Goal: Information Seeking & Learning: Learn about a topic

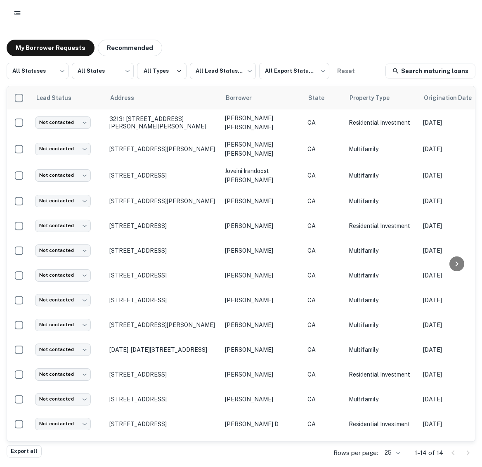
drag, startPoint x: 479, startPoint y: 56, endPoint x: 605, endPoint y: 62, distance: 125.7
click at [482, 62] on html "My Borrower Requests Recommended All Statuses *** ​ All States *** ​ All Types …" at bounding box center [241, 233] width 482 height 467
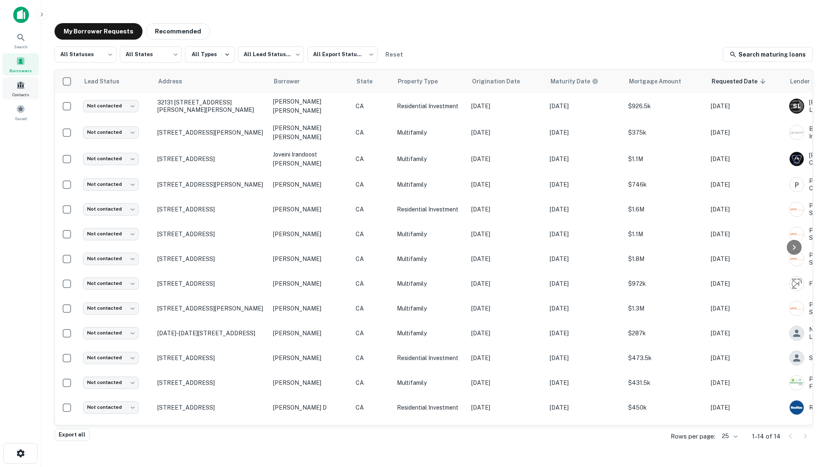
click at [21, 90] on div "Contacts" at bounding box center [20, 88] width 36 height 22
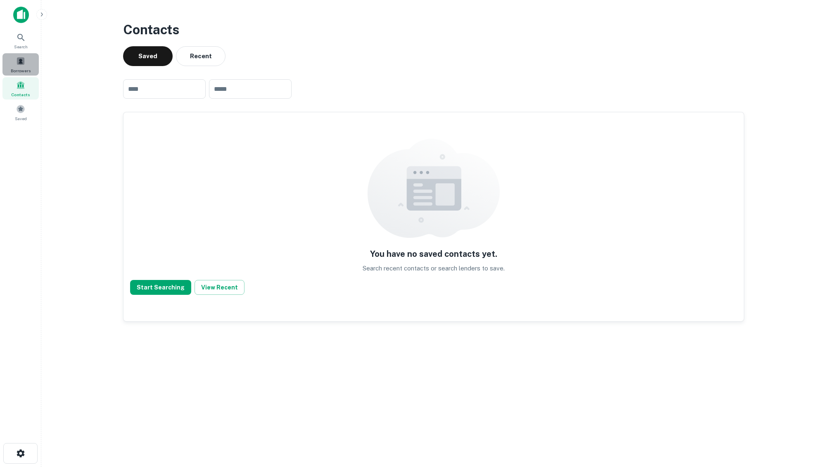
click at [25, 61] on span at bounding box center [20, 61] width 9 height 9
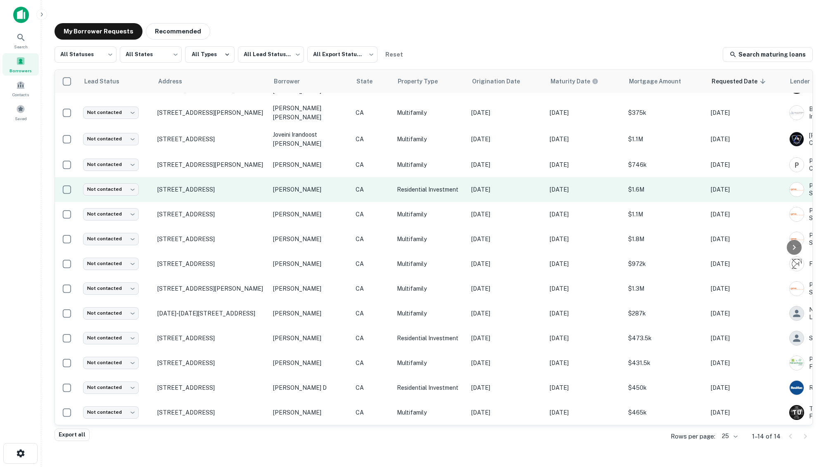
scroll to position [24, 0]
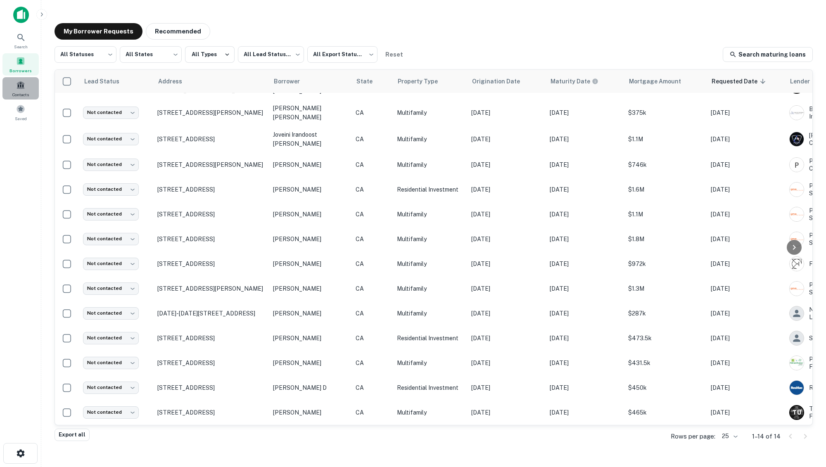
click at [29, 90] on div "Contacts" at bounding box center [20, 88] width 36 height 22
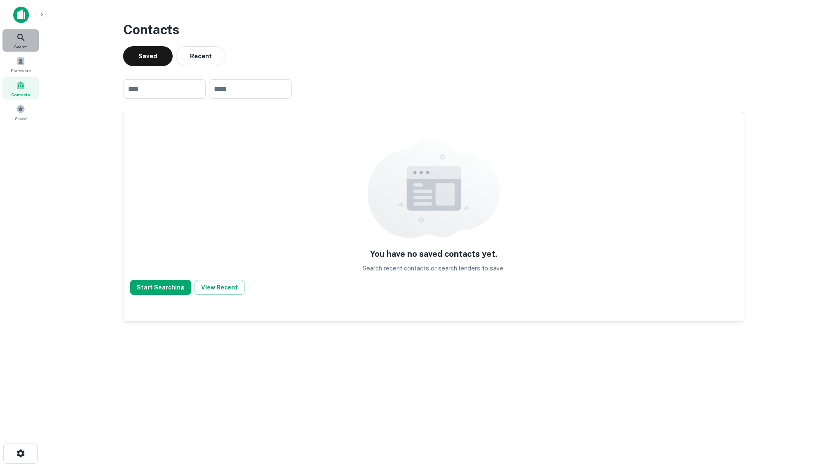
click at [38, 38] on div "Search" at bounding box center [20, 40] width 36 height 22
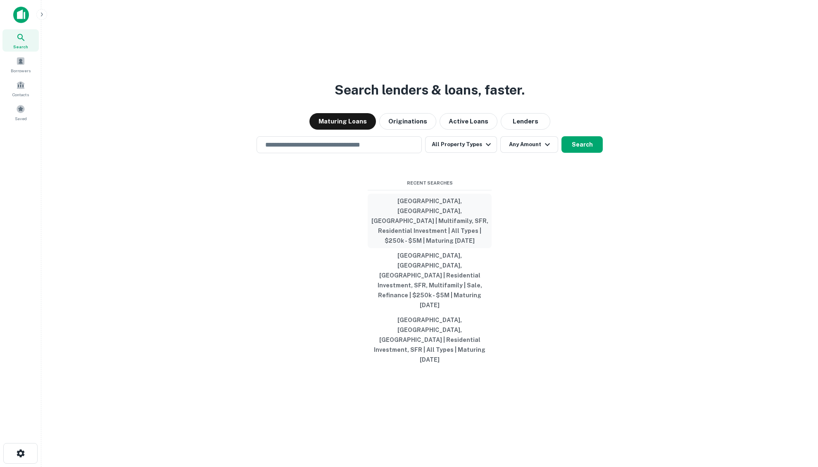
click at [450, 231] on button "[GEOGRAPHIC_DATA], [GEOGRAPHIC_DATA], [GEOGRAPHIC_DATA] | Multifamily, SFR, Res…" at bounding box center [430, 221] width 124 height 55
type input "**********"
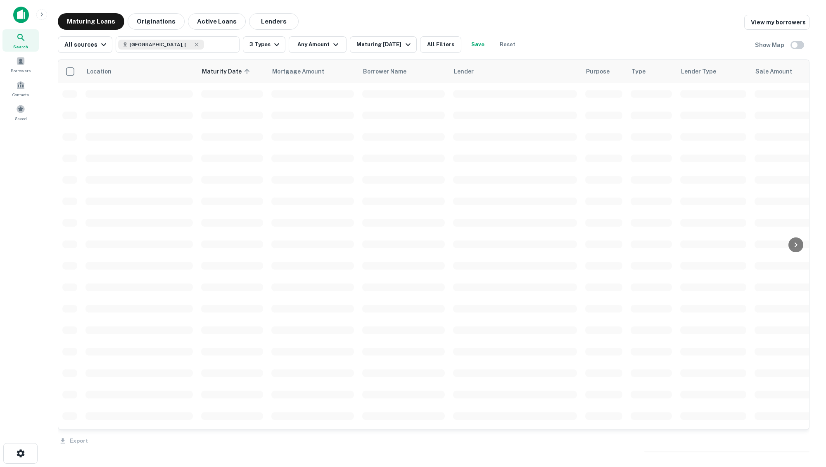
scroll to position [24, 0]
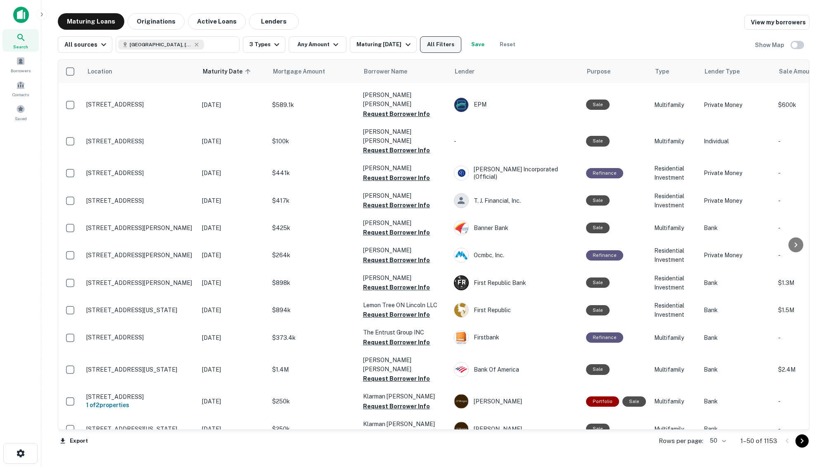
click at [432, 48] on button "All Filters" at bounding box center [440, 44] width 41 height 17
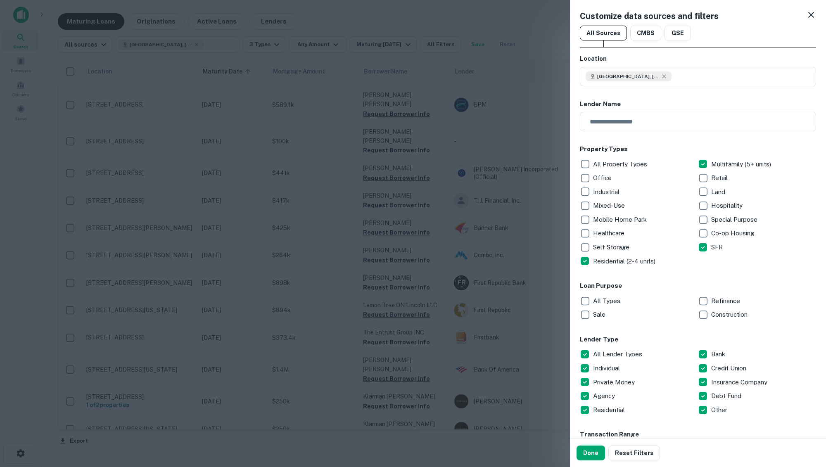
click at [693, 303] on div "All Types" at bounding box center [639, 301] width 118 height 14
drag, startPoint x: 611, startPoint y: 308, endPoint x: 605, endPoint y: 303, distance: 7.6
click at [611, 308] on div "Sale" at bounding box center [639, 315] width 118 height 14
click at [626, 345] on div "Lender Type All Lender Types Bank Individual Credit Union Private Money Insuran…" at bounding box center [698, 376] width 236 height 82
click at [616, 352] on p "All Lender Types" at bounding box center [618, 354] width 51 height 10
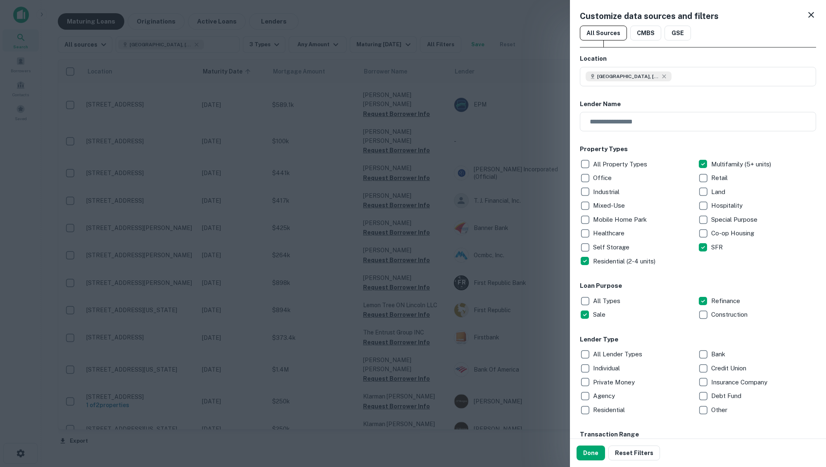
click at [601, 378] on p "Private Money" at bounding box center [614, 383] width 43 height 10
click at [711, 394] on p "Debt Fund" at bounding box center [727, 396] width 32 height 10
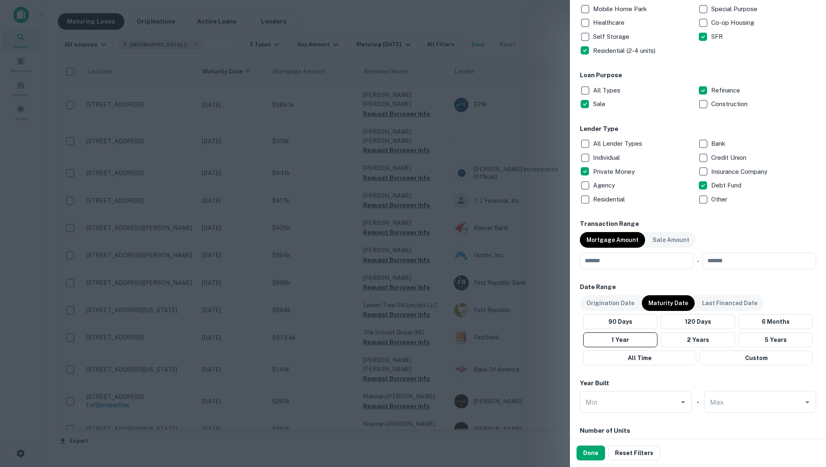
scroll to position [211, 0]
click at [632, 267] on input "number" at bounding box center [634, 260] width 108 height 17
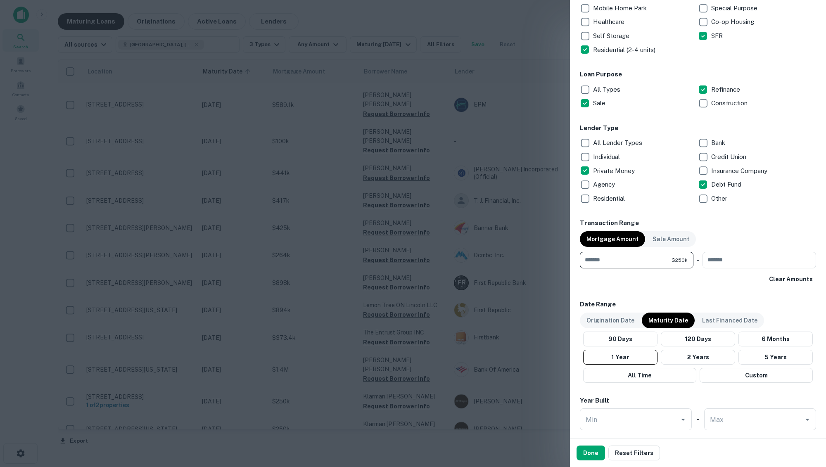
type input "******"
click at [776, 270] on div "Transaction Range Mortgage Amount Sale Amount ****** $250k ​ - ​ Clear Amounts" at bounding box center [698, 253] width 236 height 68
click at [776, 265] on input "number" at bounding box center [757, 260] width 108 height 17
type input "*******"
click at [598, 453] on button "Done" at bounding box center [591, 453] width 29 height 15
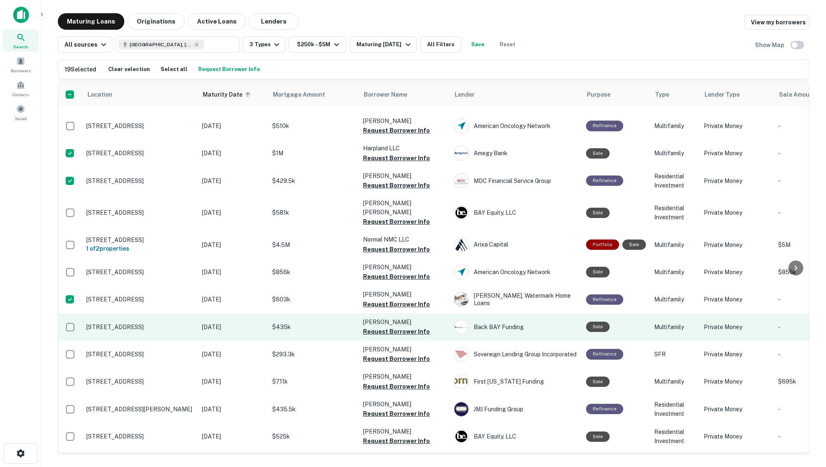
scroll to position [383, 0]
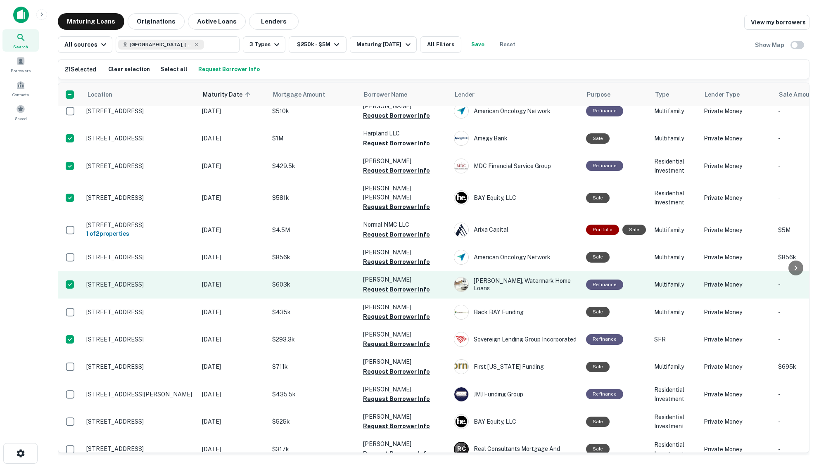
click at [73, 271] on td at bounding box center [70, 284] width 24 height 27
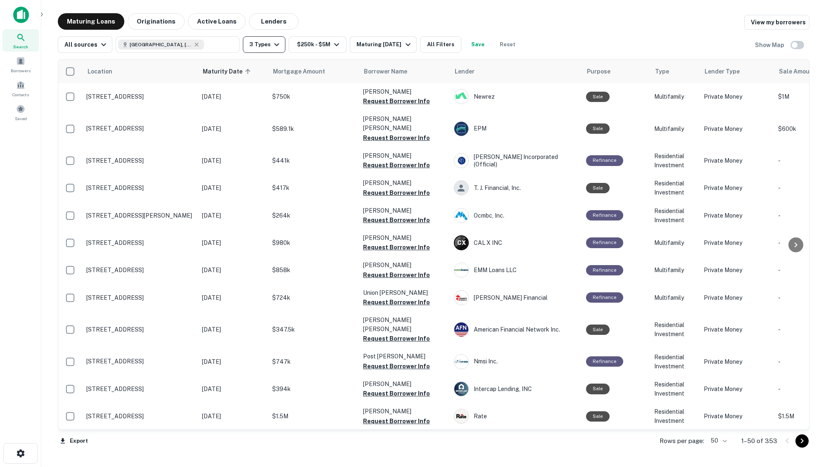
click at [265, 49] on button "3 Types" at bounding box center [264, 44] width 43 height 17
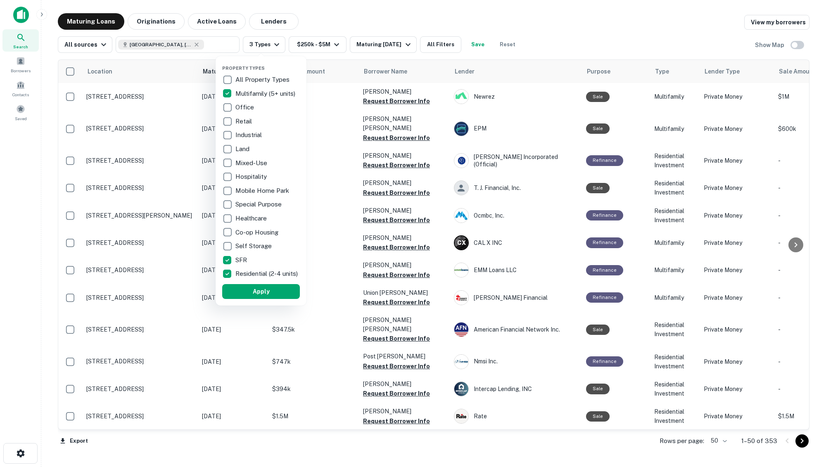
click at [239, 94] on p "Multifamily (5+ units)" at bounding box center [266, 94] width 62 height 10
drag, startPoint x: 274, startPoint y: 295, endPoint x: 234, endPoint y: 69, distance: 229.4
click at [274, 295] on button "Apply" at bounding box center [261, 291] width 78 height 15
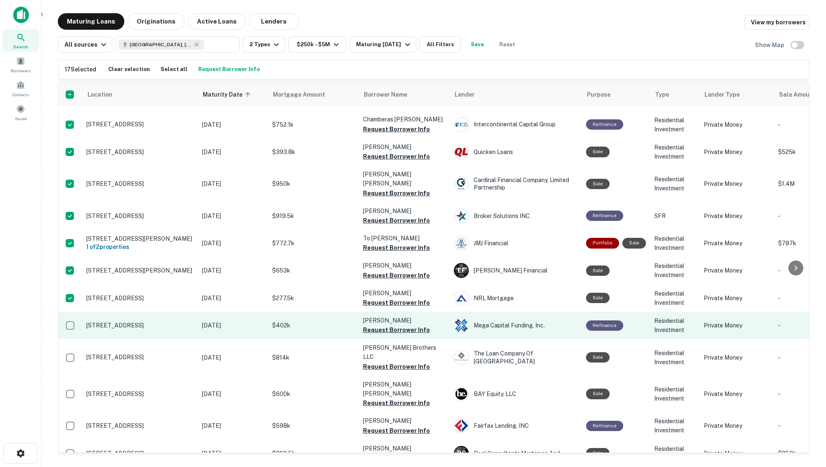
scroll to position [498, 0]
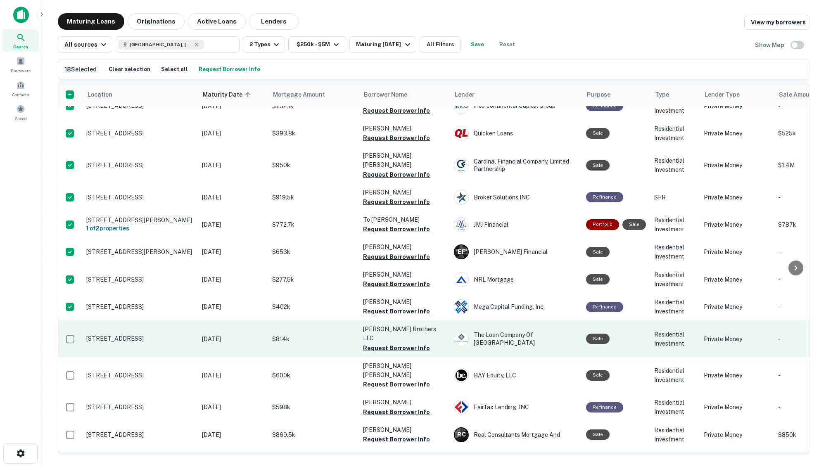
click at [70, 321] on td at bounding box center [70, 339] width 24 height 36
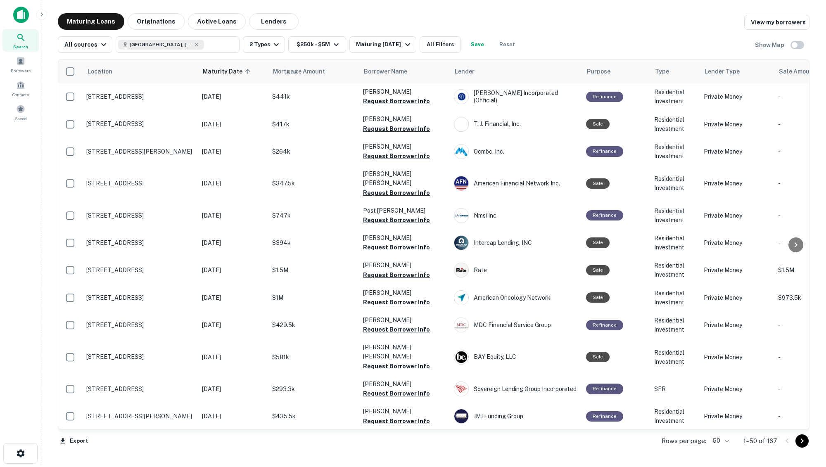
scroll to position [498, 0]
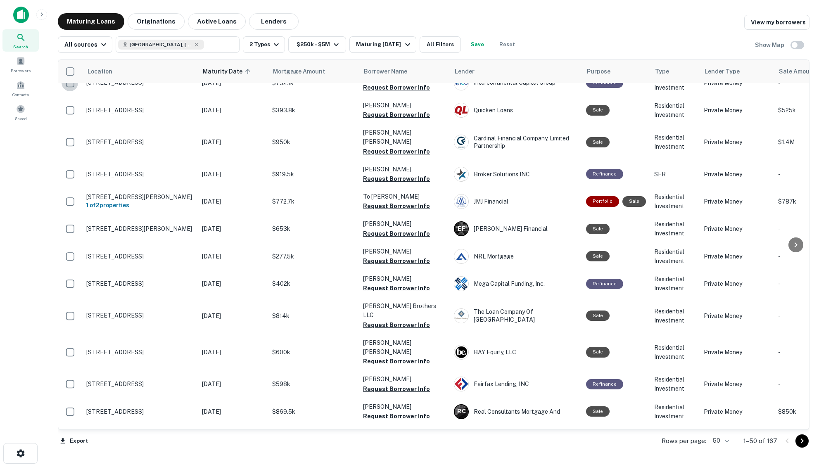
click at [66, 73] on table "Location Maturity Date sorted ascending Mortgage Amount Borrower Name Lender Pu…" at bounding box center [609, 313] width 1102 height 1503
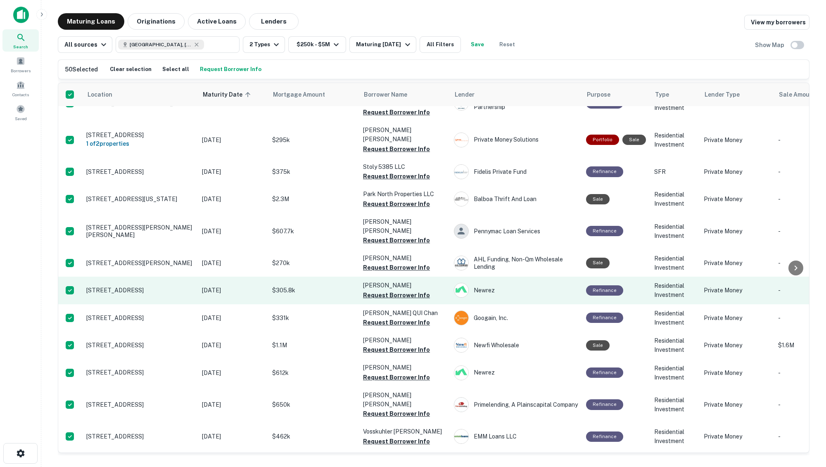
scroll to position [1042, 0]
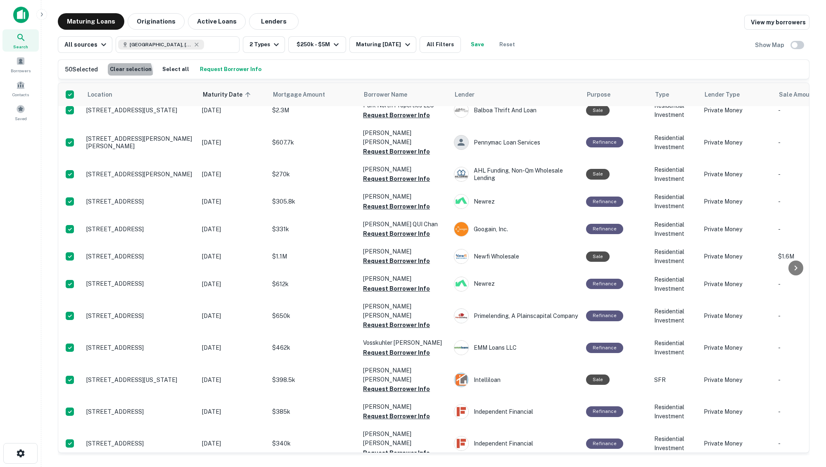
click at [126, 74] on button "Clear selection" at bounding box center [131, 69] width 46 height 12
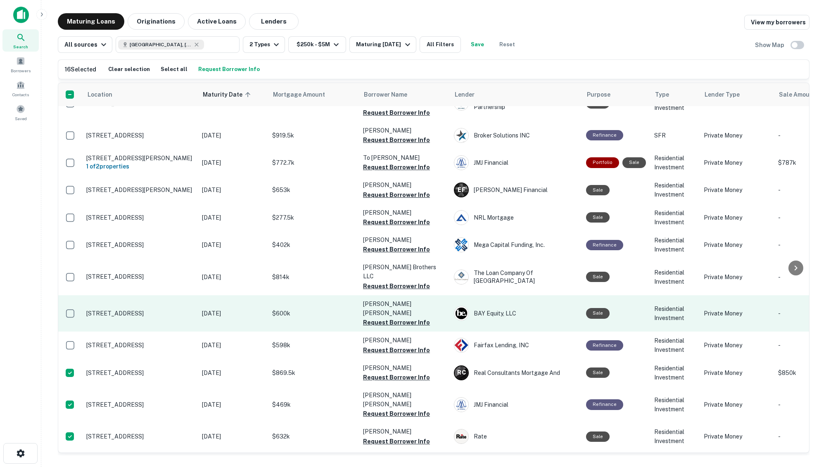
scroll to position [559, 0]
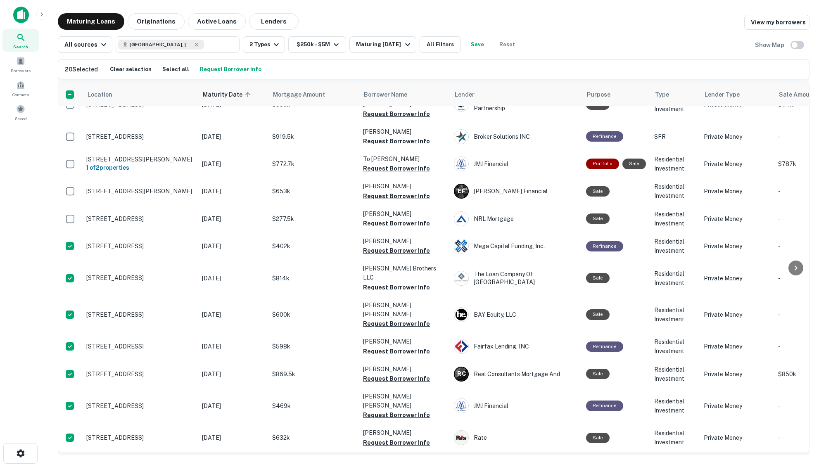
click at [198, 70] on button "Request Borrower Info" at bounding box center [231, 69] width 66 height 12
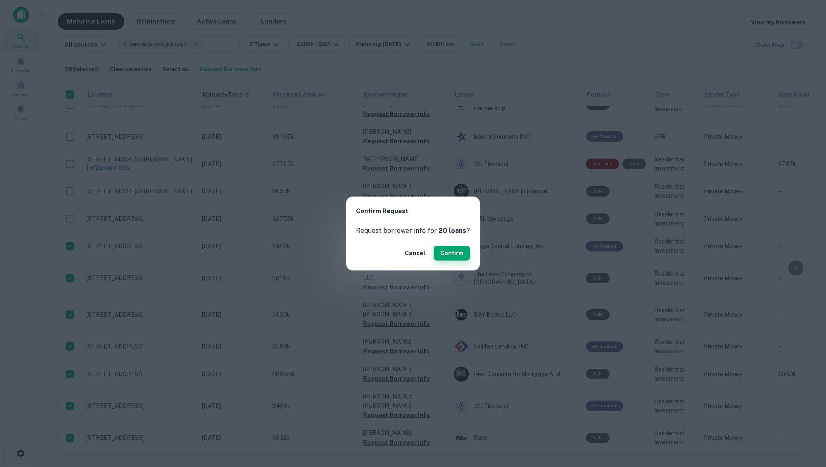
click at [440, 247] on button "Confirm" at bounding box center [452, 253] width 36 height 15
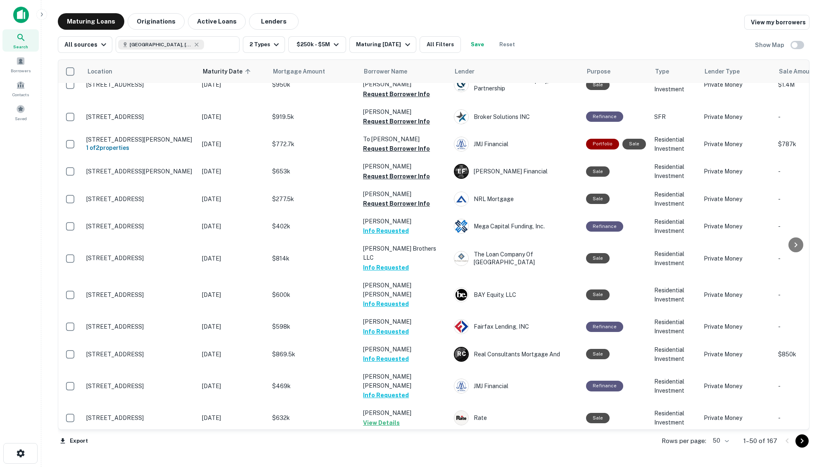
scroll to position [559, 0]
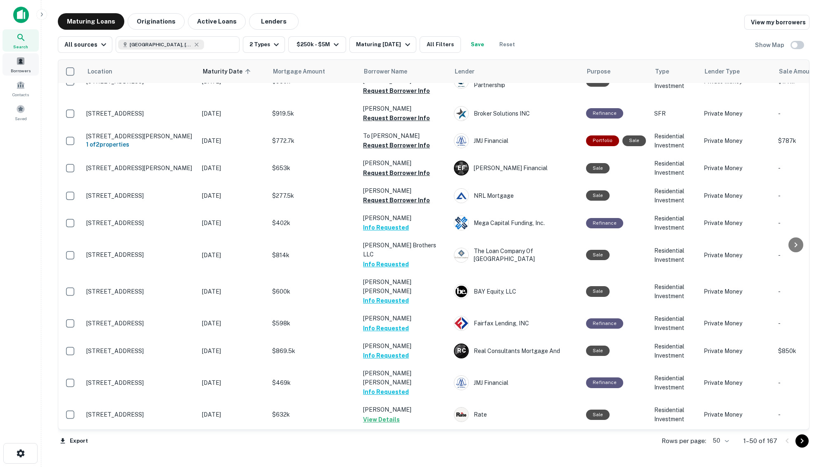
click at [15, 67] on span "Borrowers" at bounding box center [21, 70] width 20 height 7
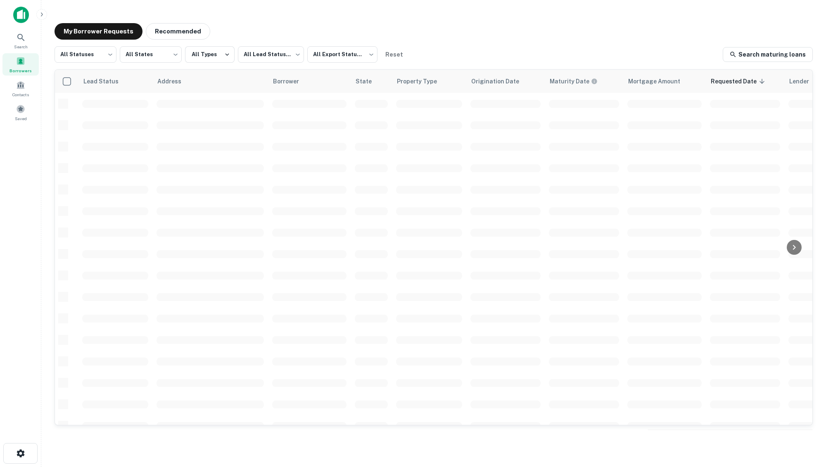
scroll to position [213, 0]
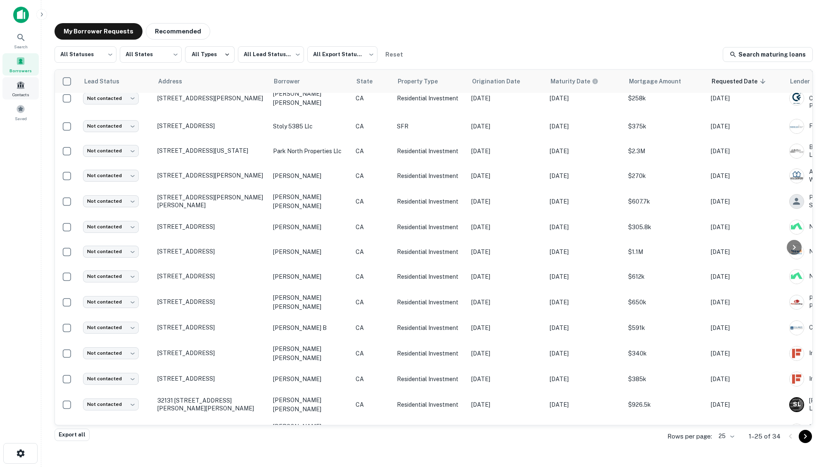
click at [26, 92] on span "Contacts" at bounding box center [20, 94] width 17 height 7
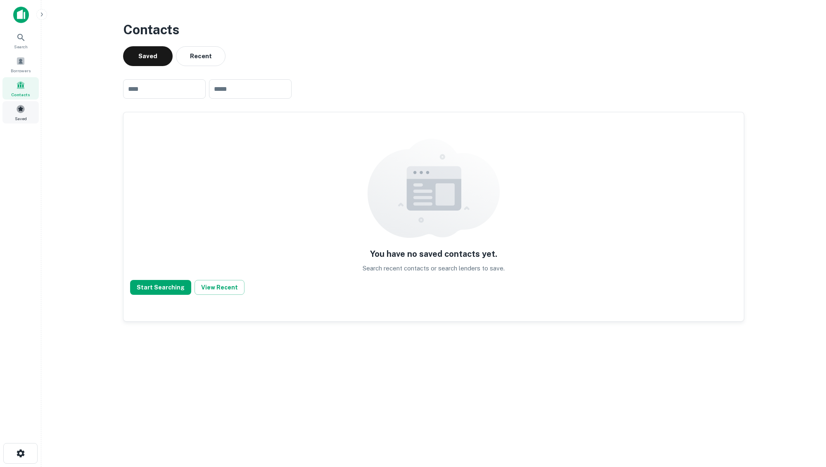
click at [23, 102] on div "Saved" at bounding box center [20, 112] width 36 height 22
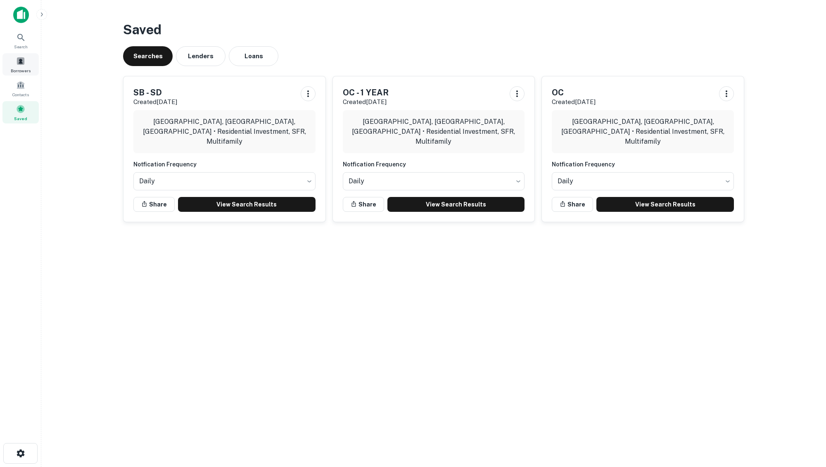
click at [28, 65] on div "Borrowers" at bounding box center [20, 64] width 36 height 22
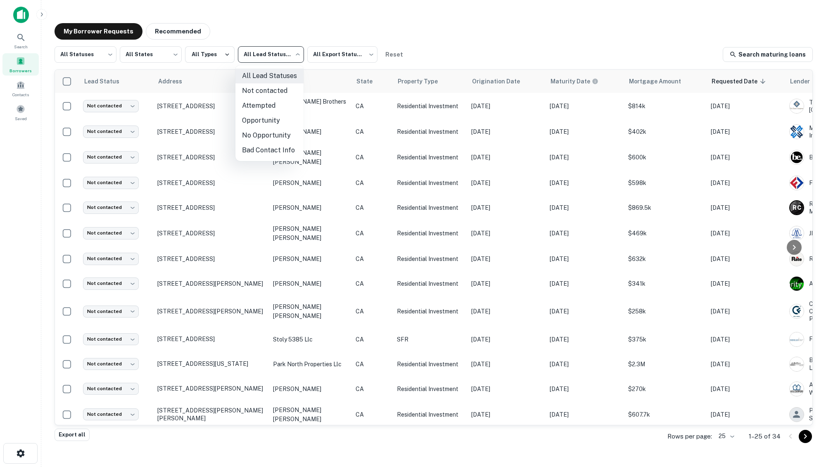
click at [265, 61] on body "Search Borrowers Contacts Saved My Borrower Requests Recommended All Statuses *…" at bounding box center [413, 233] width 826 height 467
click at [273, 35] on div at bounding box center [413, 233] width 826 height 467
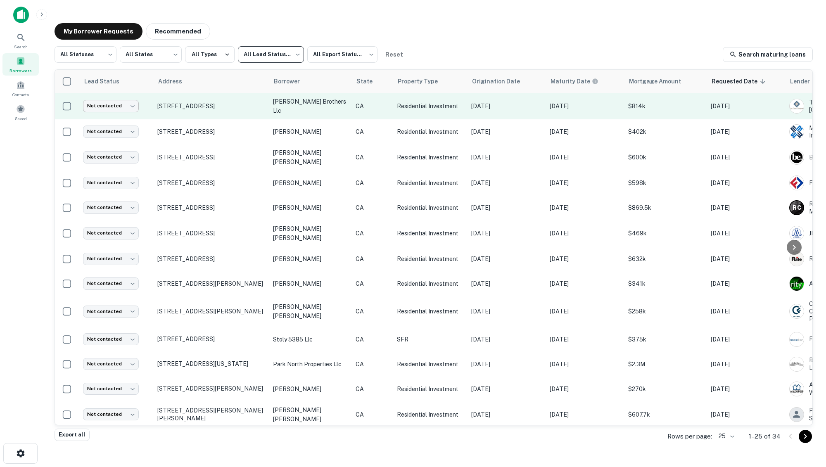
click at [111, 105] on body "Search Borrowers Contacts Saved My Borrower Requests Recommended All Statuses *…" at bounding box center [413, 233] width 826 height 467
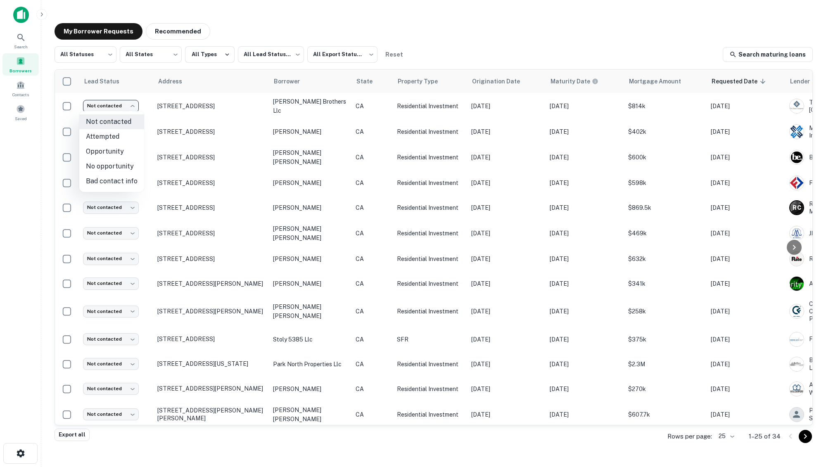
click at [331, 37] on div at bounding box center [413, 233] width 826 height 467
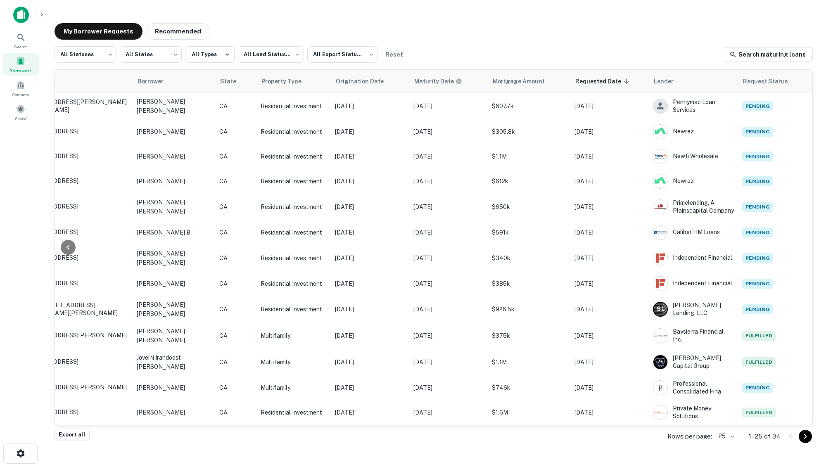
scroll to position [0, 138]
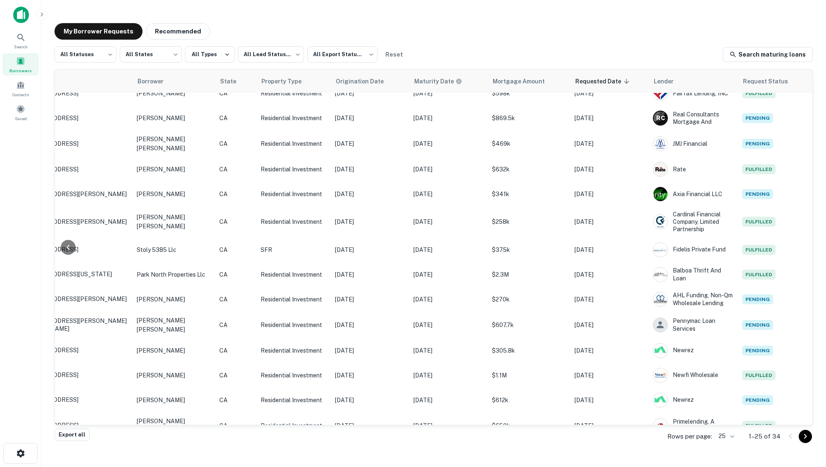
scroll to position [0, 138]
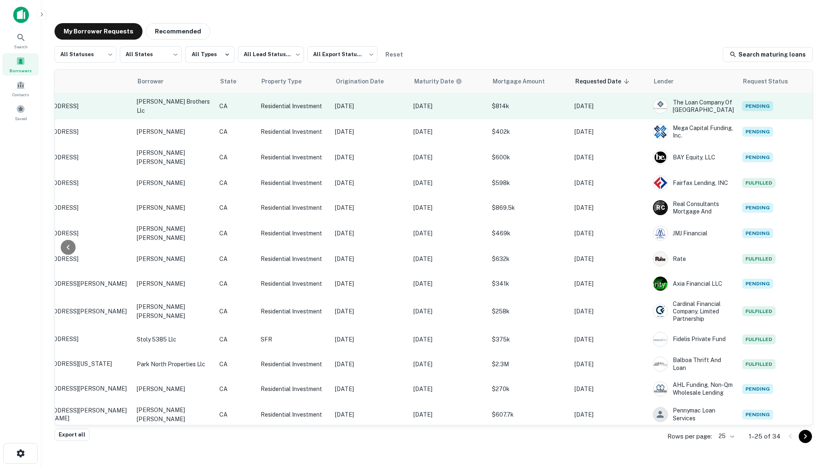
drag, startPoint x: 732, startPoint y: 102, endPoint x: 741, endPoint y: 95, distance: 11.1
click at [741, 95] on td "Pending" at bounding box center [775, 106] width 74 height 26
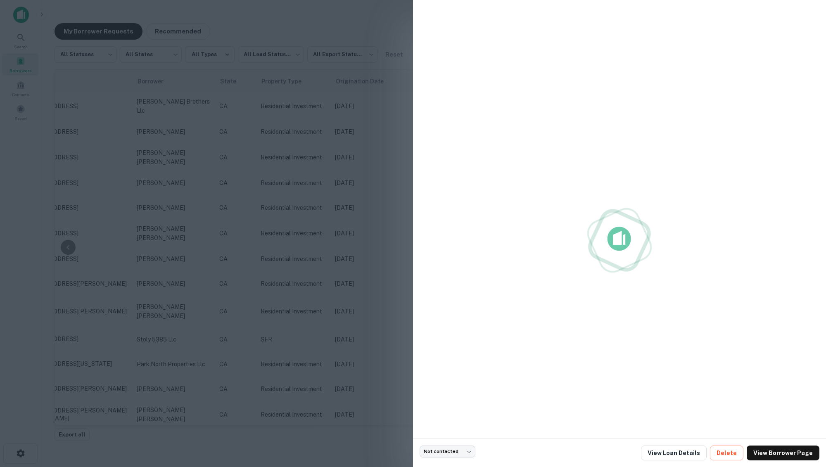
click at [676, 45] on div at bounding box center [620, 240] width 400 height 467
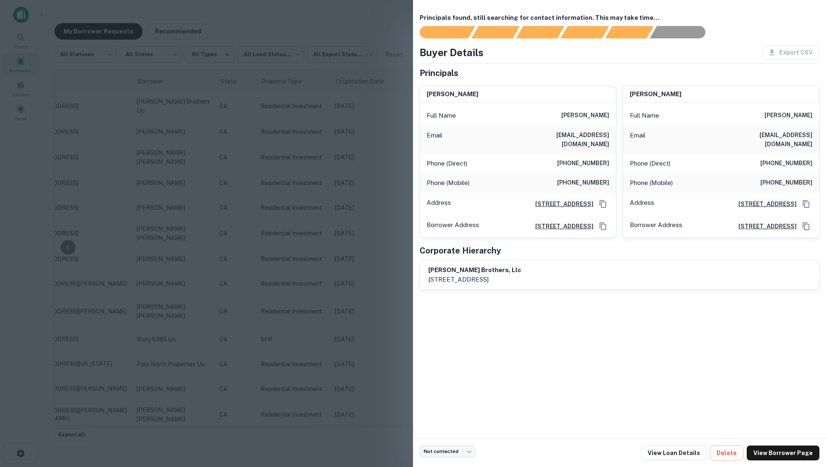
click at [352, 28] on div at bounding box center [413, 233] width 826 height 467
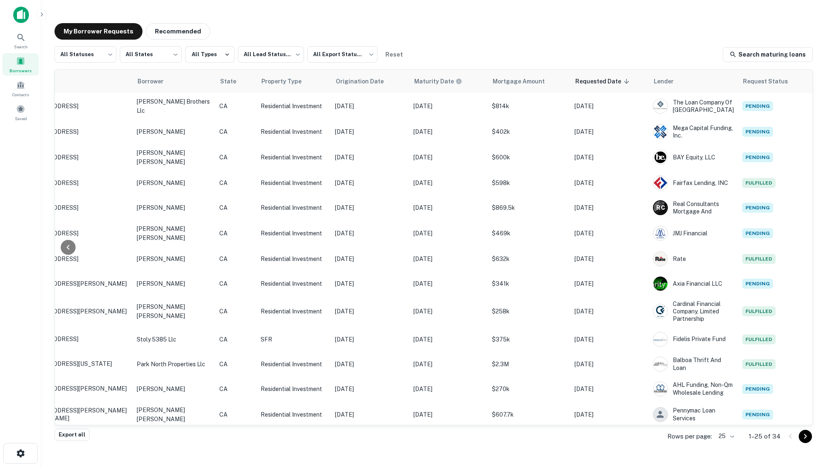
click at [352, 28] on div "My Borrower Requests Recommended" at bounding box center [434, 31] width 758 height 17
click at [29, 37] on div "Search" at bounding box center [20, 40] width 36 height 22
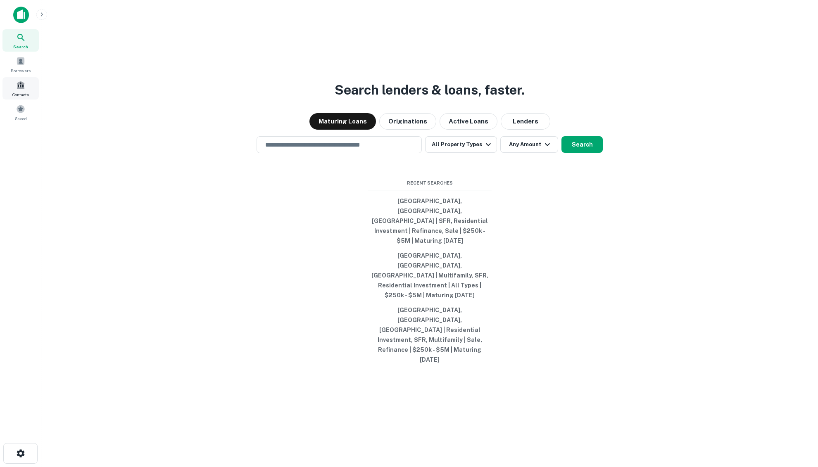
click at [25, 89] on div "Contacts" at bounding box center [20, 88] width 36 height 22
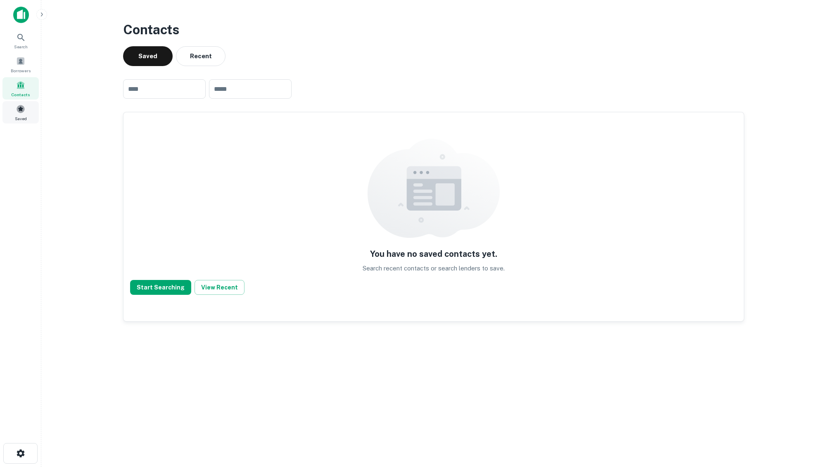
click at [29, 105] on div "Saved" at bounding box center [20, 112] width 36 height 22
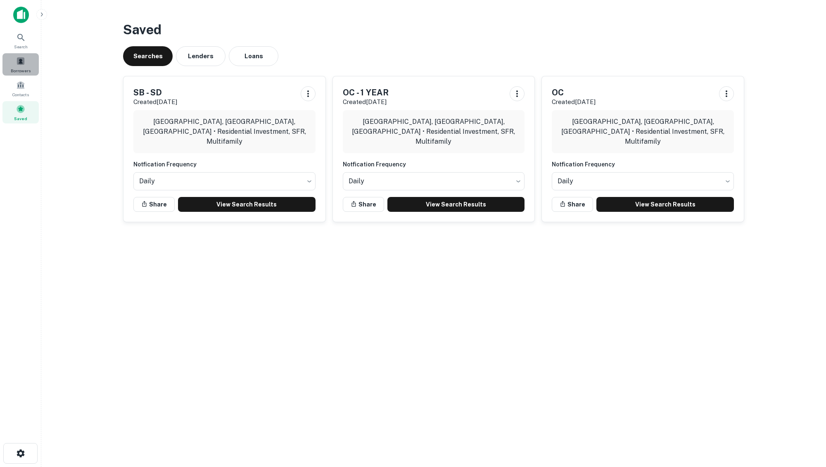
click at [29, 59] on div "Borrowers" at bounding box center [20, 64] width 36 height 22
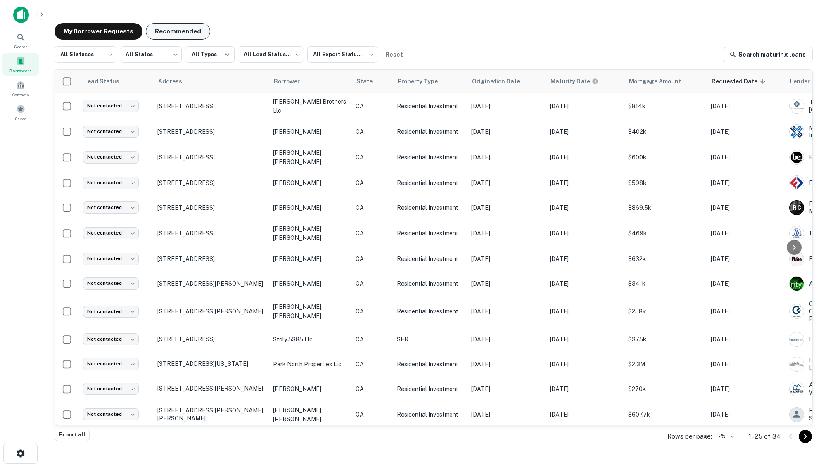
click at [178, 31] on button "Recommended" at bounding box center [178, 31] width 64 height 17
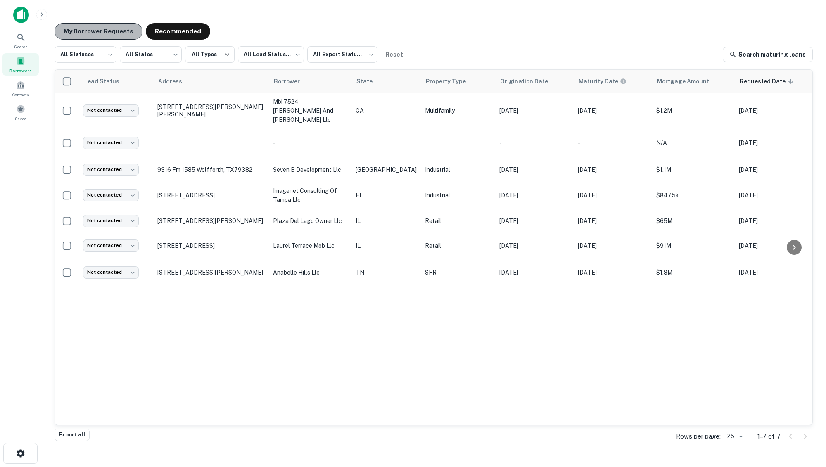
click at [103, 30] on button "My Borrower Requests" at bounding box center [99, 31] width 88 height 17
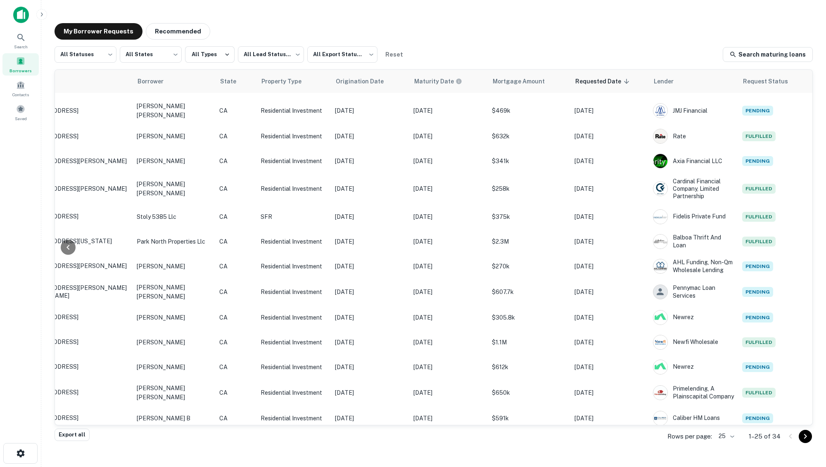
scroll to position [0, 138]
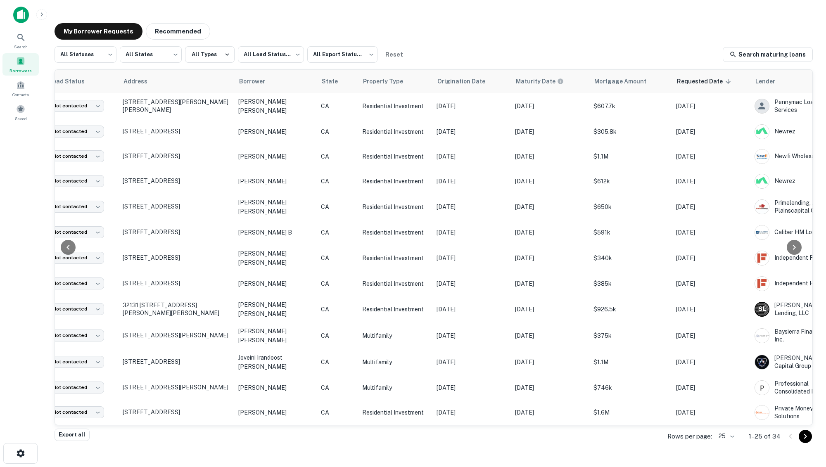
scroll to position [316, 55]
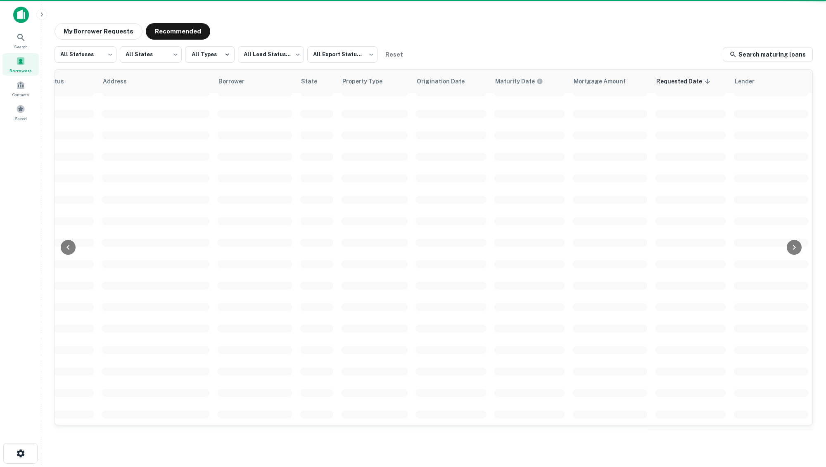
scroll to position [213, 54]
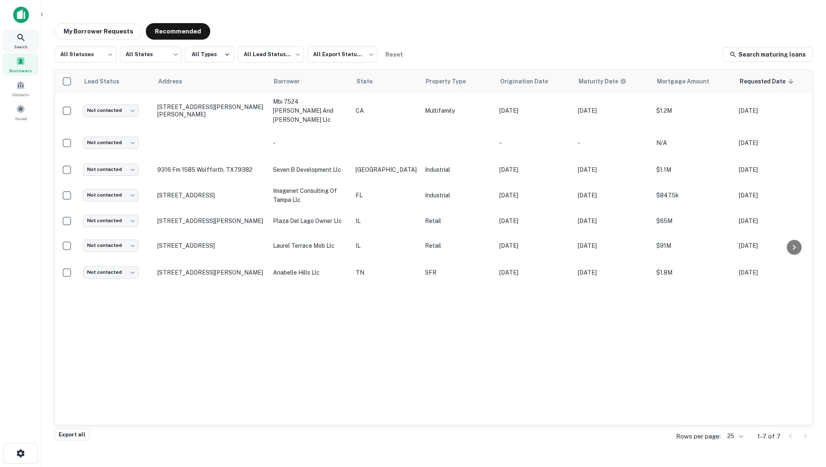
click at [21, 47] on span "Search" at bounding box center [21, 46] width 14 height 7
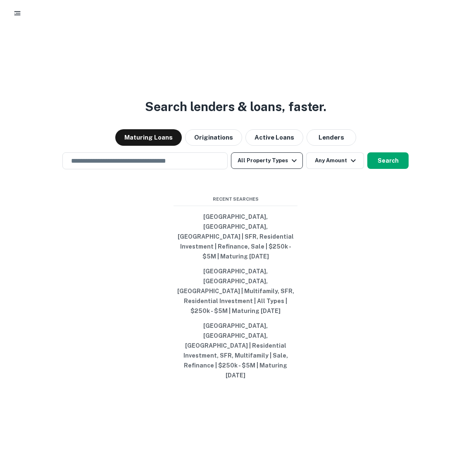
click at [252, 169] on button "All Property Types" at bounding box center [267, 160] width 72 height 17
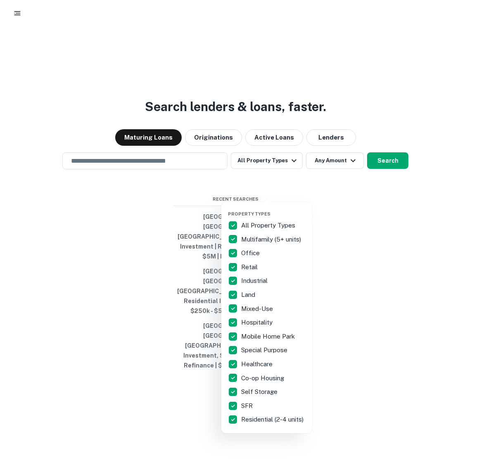
click at [254, 126] on div at bounding box center [239, 233] width 479 height 467
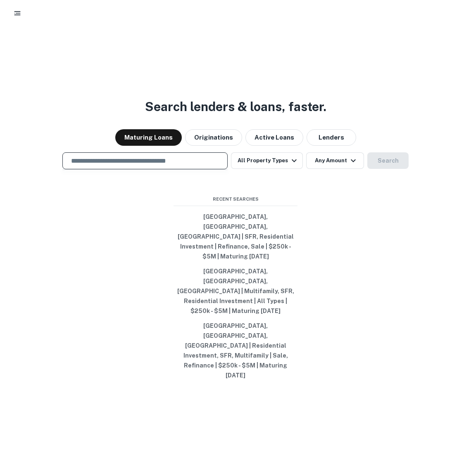
click at [154, 166] on input "text" at bounding box center [145, 161] width 158 height 10
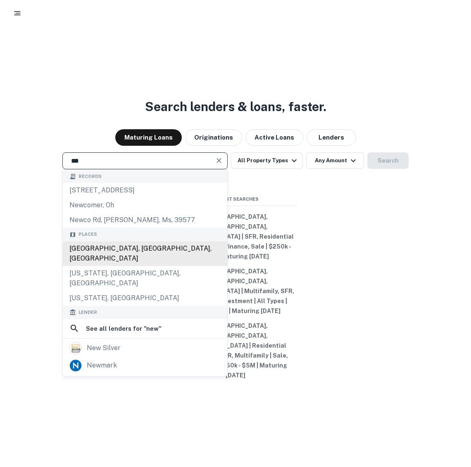
click at [112, 266] on div "Newport Beach, CA, USA" at bounding box center [145, 253] width 164 height 25
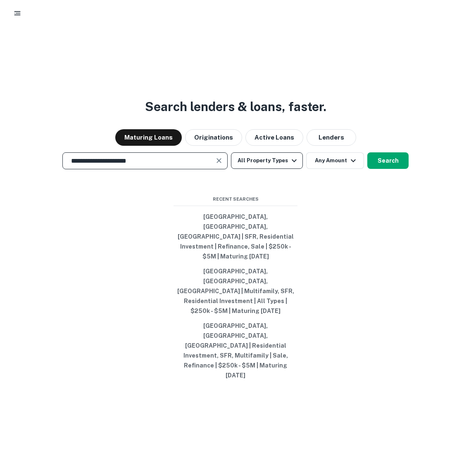
type input "**********"
click at [250, 169] on button "All Property Types" at bounding box center [267, 160] width 72 height 17
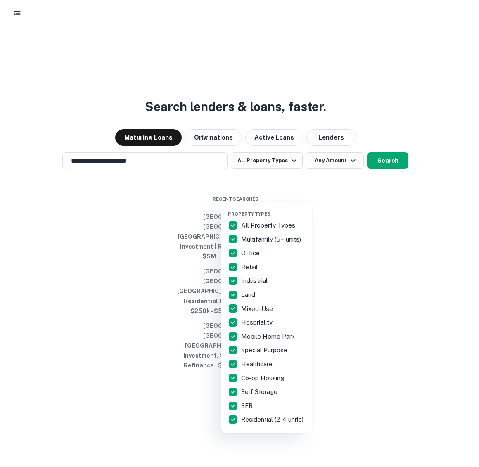
click at [246, 224] on p "All Property Types" at bounding box center [269, 226] width 56 height 10
click at [248, 238] on p "Multifamily (5+ units)" at bounding box center [272, 240] width 62 height 10
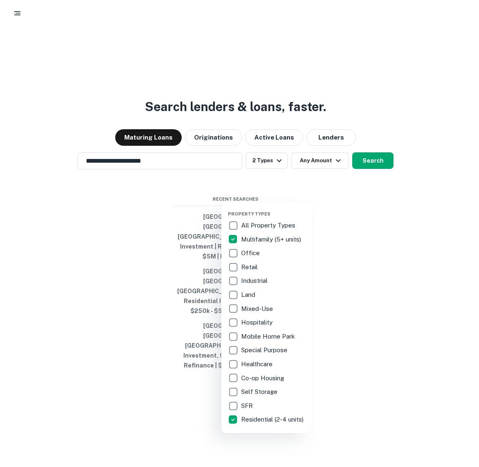
click at [245, 407] on p "SFR" at bounding box center [247, 406] width 13 height 10
click at [311, 189] on div at bounding box center [239, 233] width 479 height 467
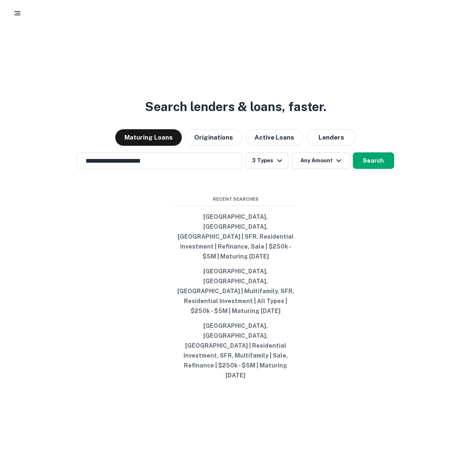
click at [315, 169] on button "Any Amount" at bounding box center [321, 160] width 58 height 17
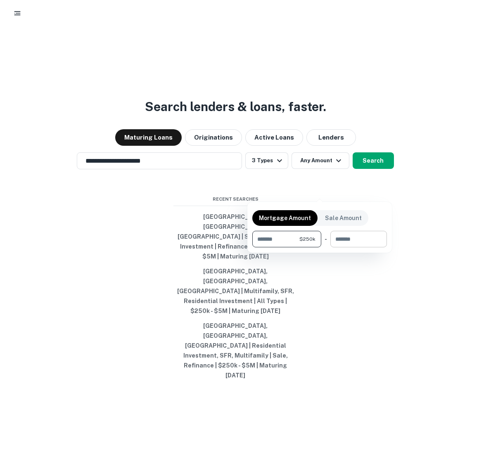
type input "******"
click at [341, 236] on input "number" at bounding box center [355, 239] width 51 height 17
type input "*******"
click at [376, 177] on div at bounding box center [239, 233] width 479 height 467
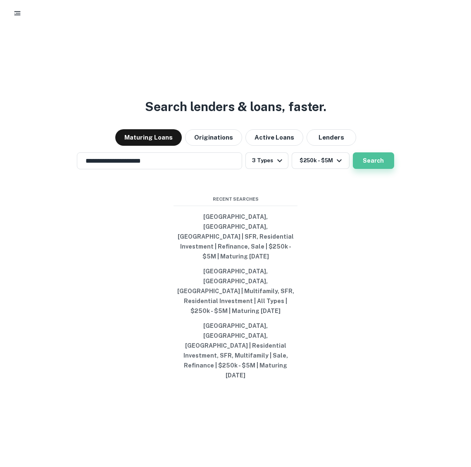
click at [366, 169] on button "Search" at bounding box center [373, 160] width 41 height 17
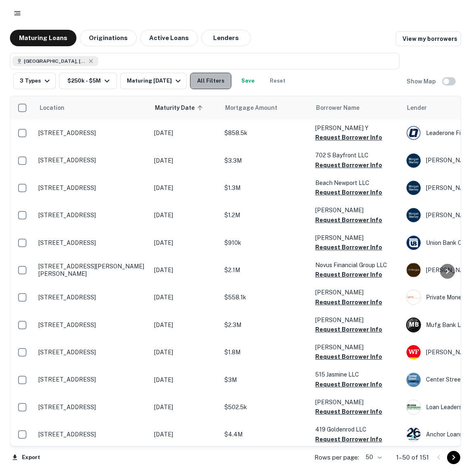
click at [200, 89] on button "All Filters" at bounding box center [210, 81] width 41 height 17
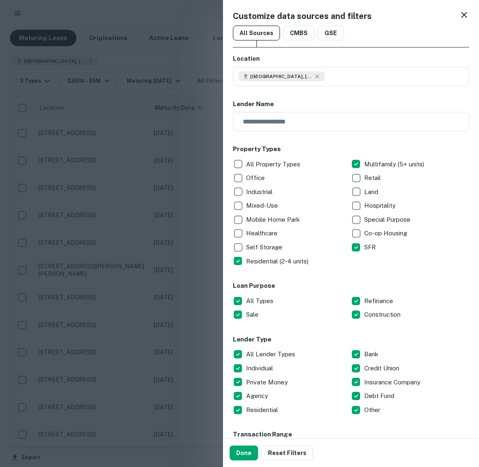
click at [262, 353] on p "All Lender Types" at bounding box center [271, 354] width 51 height 10
click at [255, 382] on p "Private Money" at bounding box center [267, 383] width 43 height 10
click at [364, 298] on p "Refinance" at bounding box center [379, 301] width 31 height 10
click at [254, 310] on p "Sale" at bounding box center [253, 315] width 14 height 10
click at [361, 308] on div "Construction" at bounding box center [410, 315] width 118 height 14
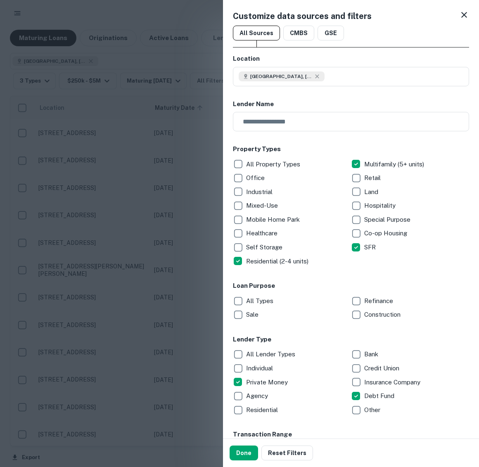
click at [259, 309] on div "Sale" at bounding box center [292, 315] width 118 height 14
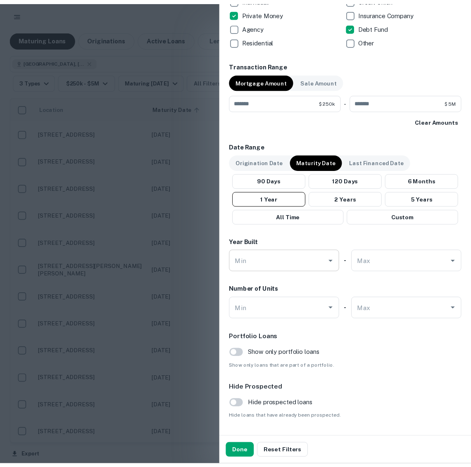
scroll to position [392, 0]
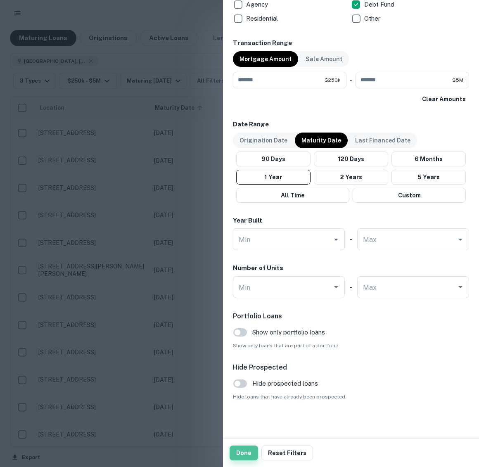
click at [242, 454] on button "Done" at bounding box center [244, 453] width 29 height 15
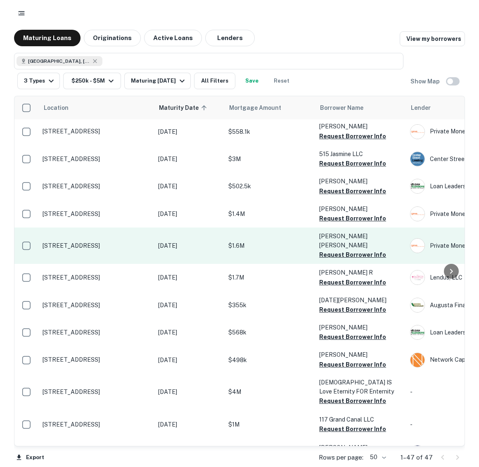
scroll to position [31, 0]
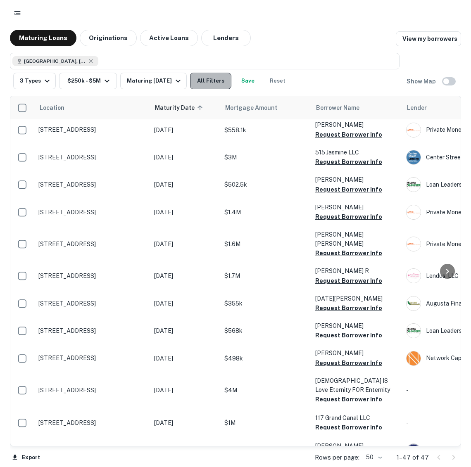
click at [204, 81] on button "All Filters" at bounding box center [210, 81] width 41 height 17
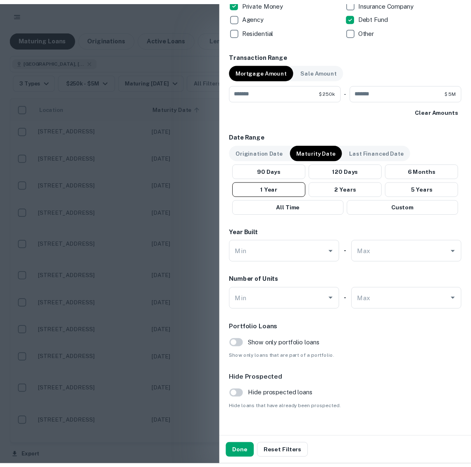
scroll to position [0, 0]
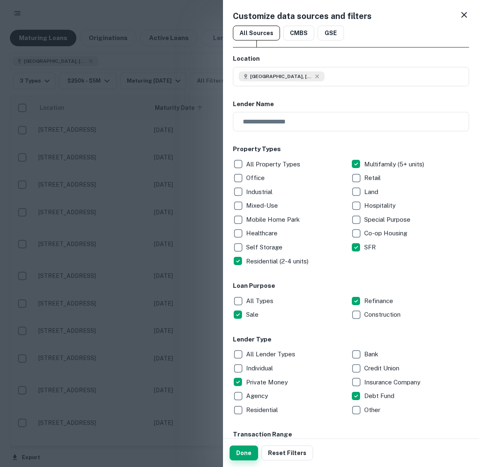
click at [247, 456] on button "Done" at bounding box center [244, 453] width 29 height 15
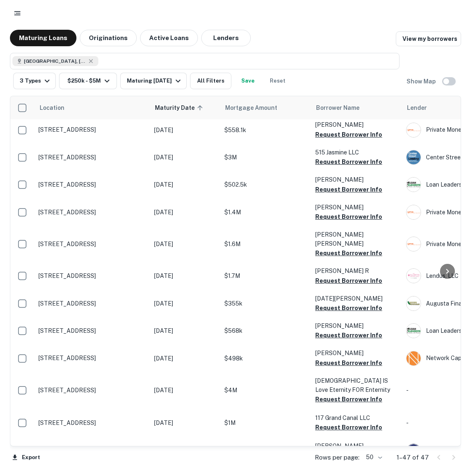
click at [255, 31] on div "Maturing Loans Originations Active Loans Lenders View my borrowers" at bounding box center [235, 38] width 451 height 17
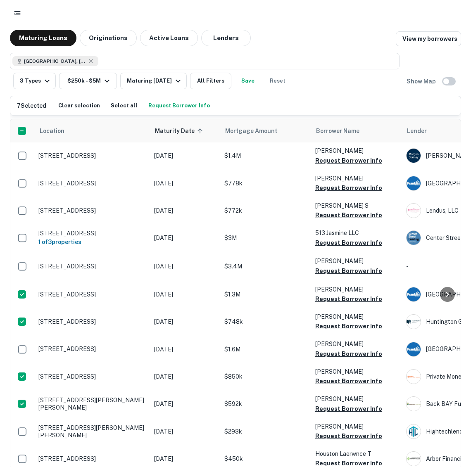
scroll to position [370, 0]
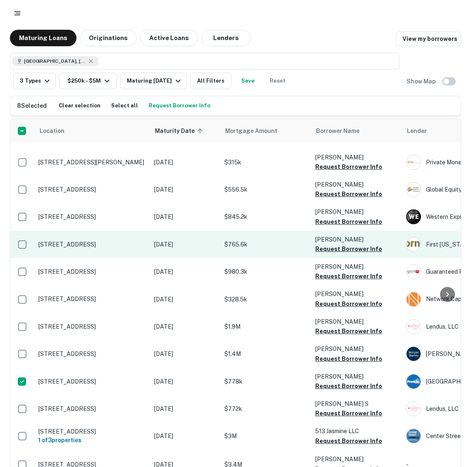
click at [25, 231] on td at bounding box center [22, 244] width 24 height 27
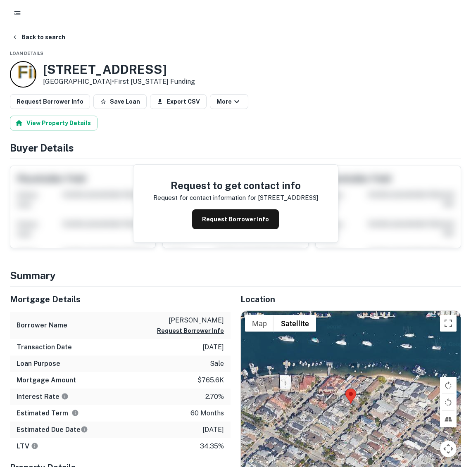
click at [88, 43] on div "Back to search" at bounding box center [235, 37] width 451 height 15
click at [59, 43] on button "Back to search" at bounding box center [38, 37] width 60 height 15
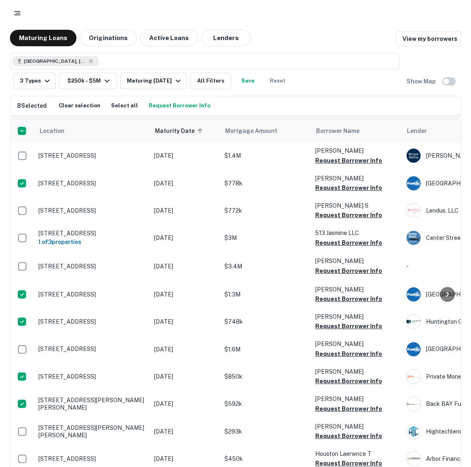
scroll to position [311, 0]
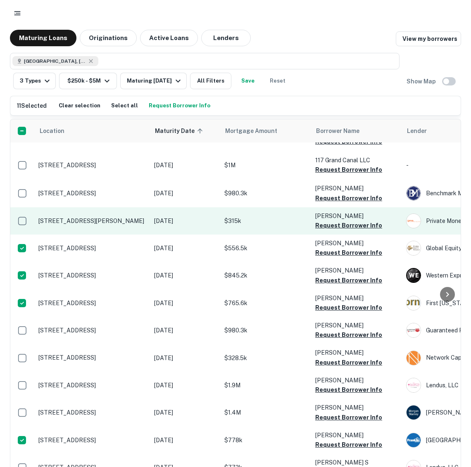
click at [15, 207] on td at bounding box center [22, 220] width 24 height 27
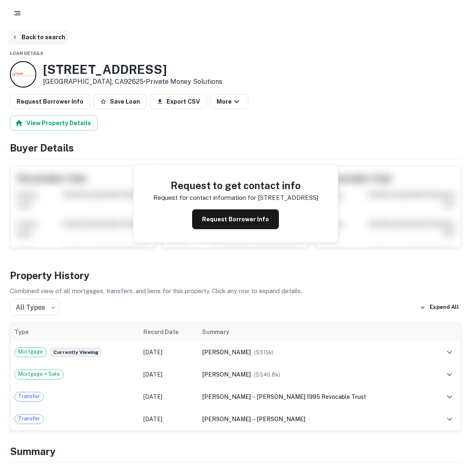
click at [21, 40] on button "Back to search" at bounding box center [38, 37] width 60 height 15
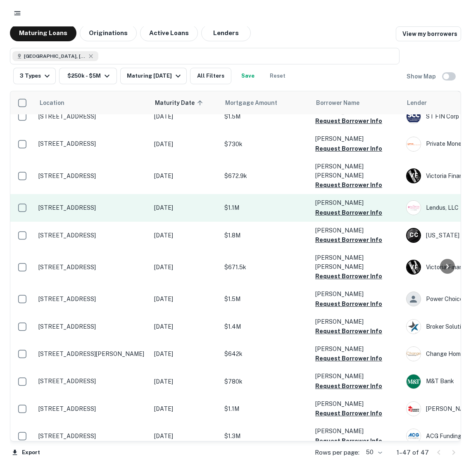
scroll to position [973, 0]
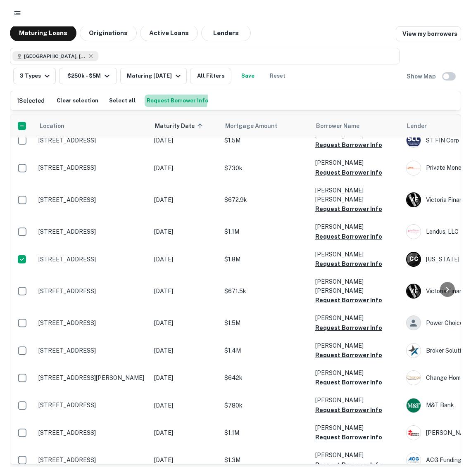
click at [148, 97] on button "Request Borrower Info" at bounding box center [178, 101] width 66 height 12
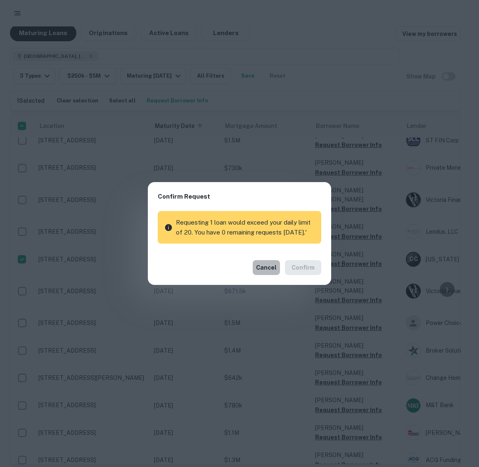
click at [262, 267] on button "Cancel" at bounding box center [266, 267] width 27 height 15
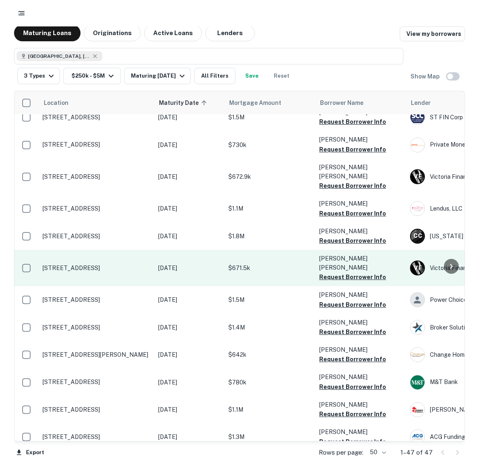
scroll to position [0, 0]
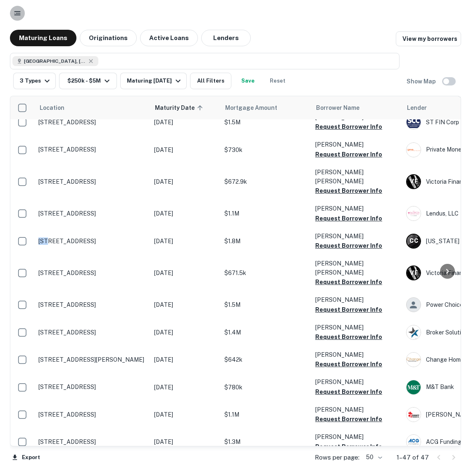
click at [16, 14] on icon "button" at bounding box center [17, 13] width 8 height 8
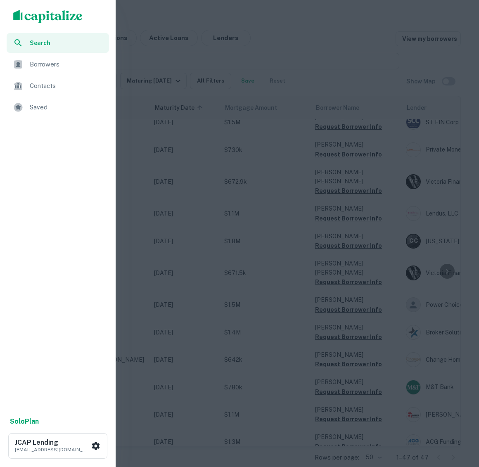
click at [45, 71] on div "Borrowers" at bounding box center [58, 65] width 102 height 20
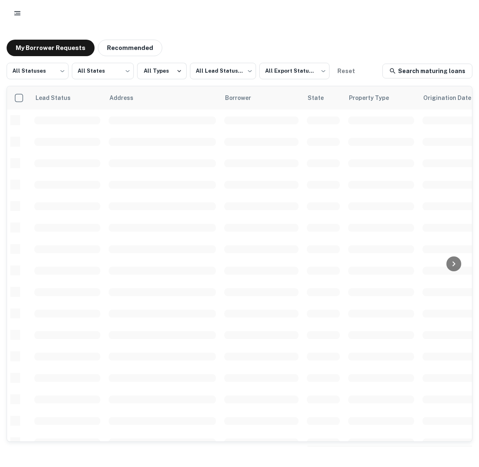
scroll to position [56, 0]
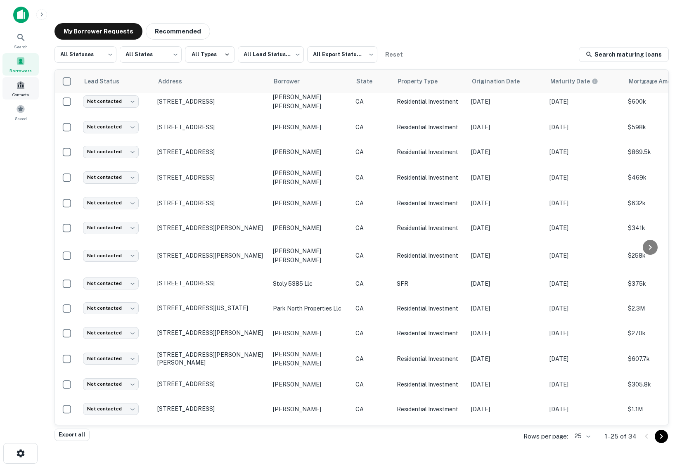
click at [22, 93] on span "Contacts" at bounding box center [20, 94] width 17 height 7
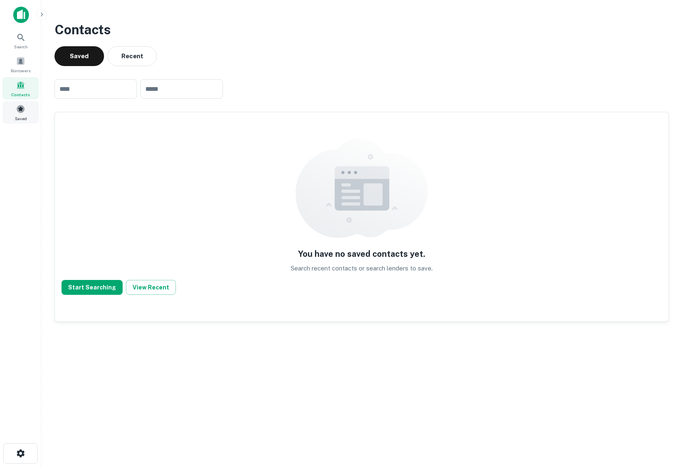
click at [26, 105] on div "Saved" at bounding box center [20, 112] width 36 height 22
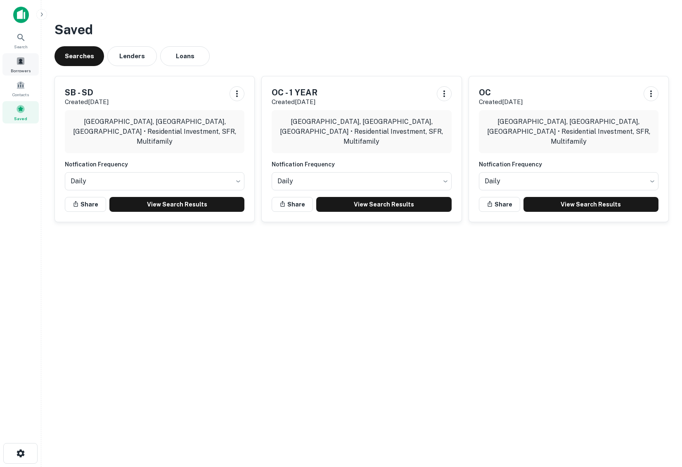
click at [27, 58] on div "Borrowers" at bounding box center [20, 64] width 36 height 22
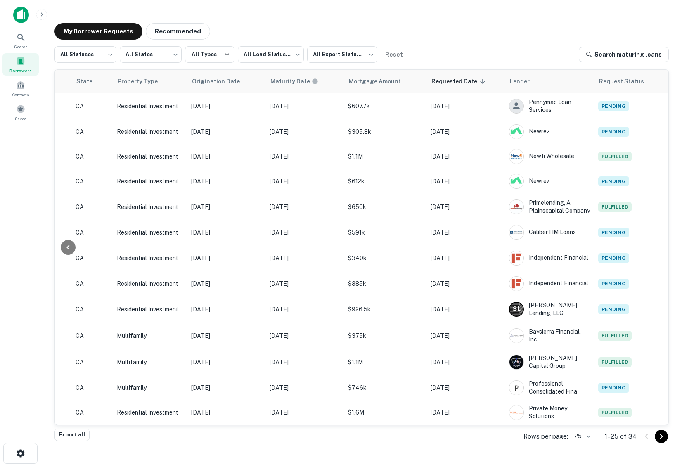
scroll to position [0, 281]
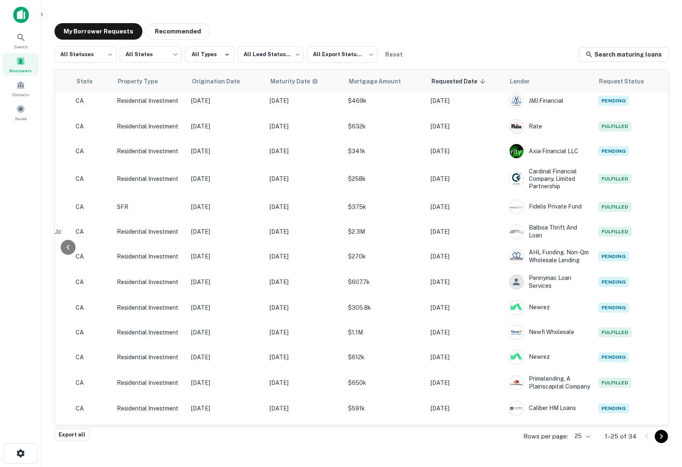
scroll to position [316, 281]
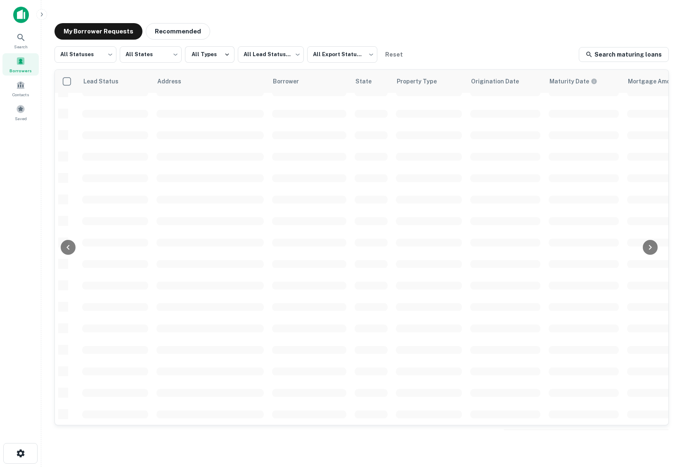
scroll to position [213, 280]
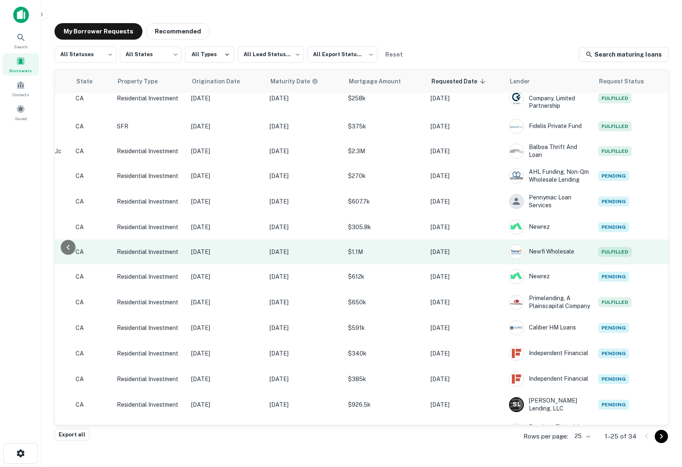
scroll to position [316, 281]
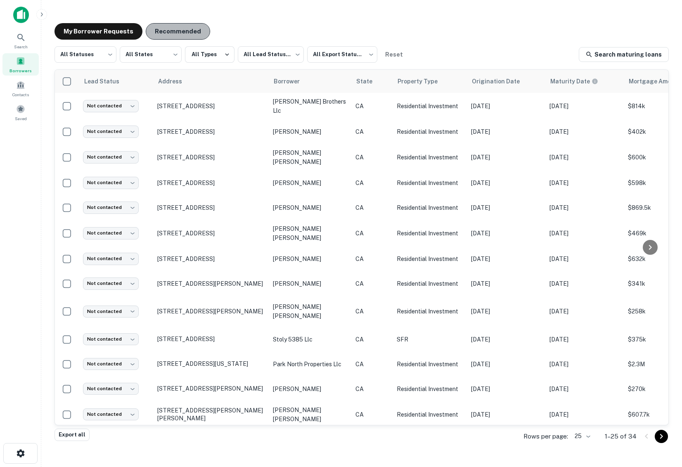
click at [187, 32] on button "Recommended" at bounding box center [178, 31] width 64 height 17
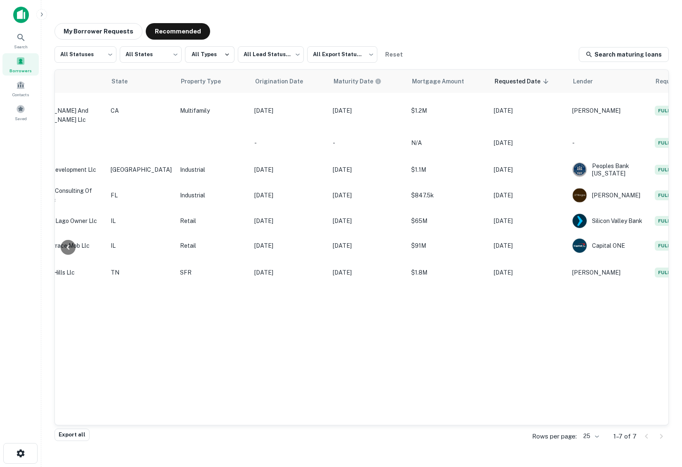
scroll to position [0, 254]
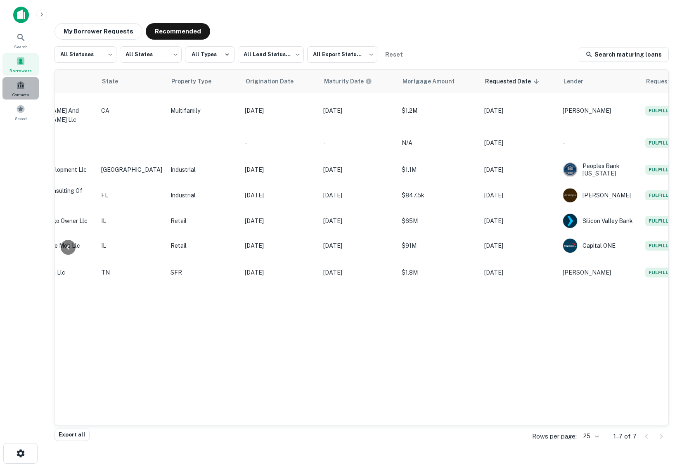
click at [38, 86] on div "Contacts" at bounding box center [20, 88] width 36 height 22
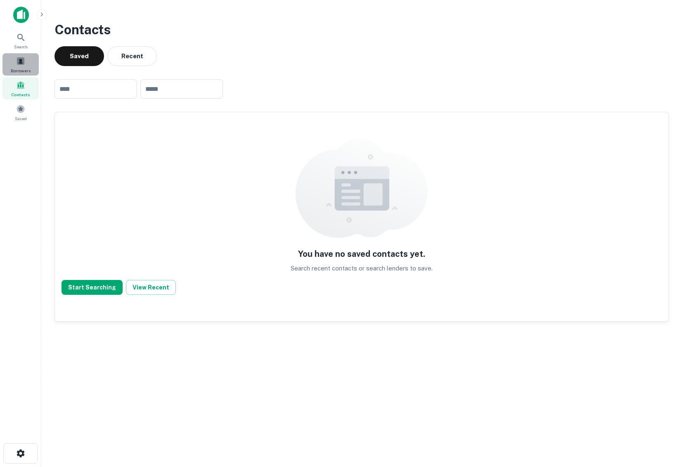
click at [24, 55] on div "Borrowers" at bounding box center [20, 64] width 36 height 22
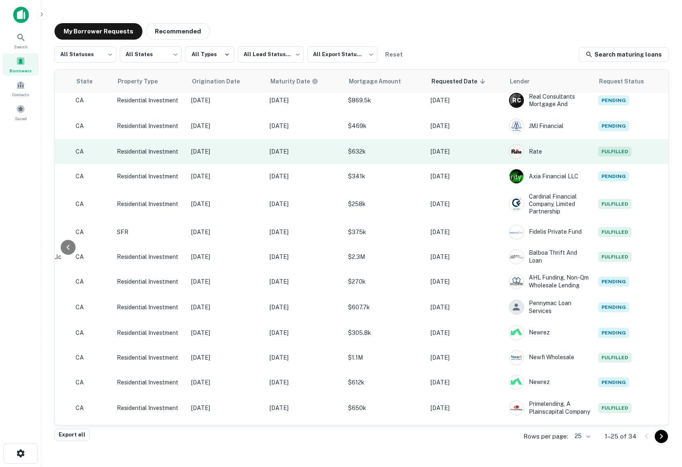
scroll to position [0, 281]
